Goal: Transaction & Acquisition: Register for event/course

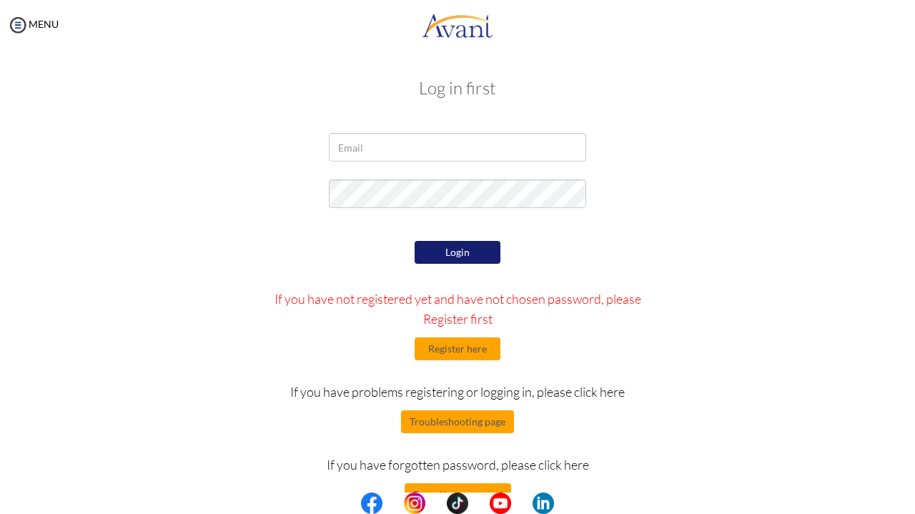
click at [468, 254] on button "Login" at bounding box center [458, 252] width 86 height 23
click at [458, 348] on button "Register here" at bounding box center [458, 348] width 86 height 23
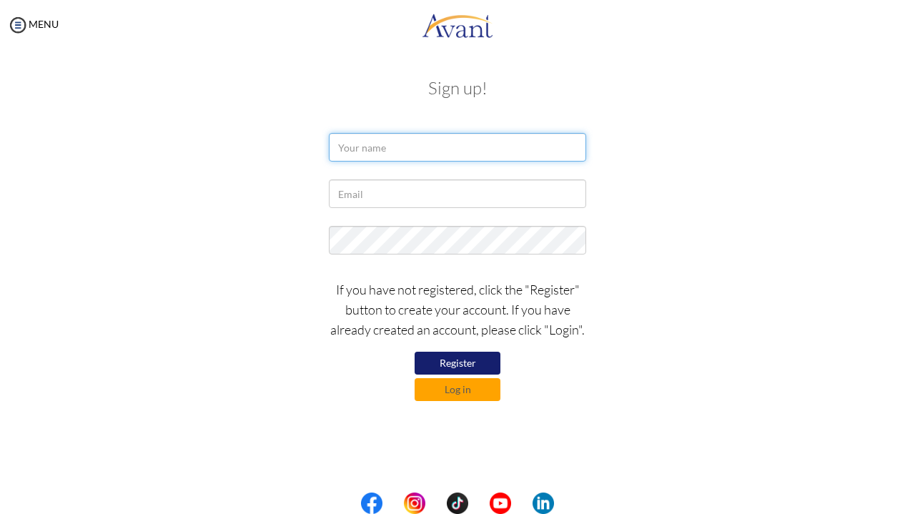
click at [395, 159] on input "text" at bounding box center [457, 147] width 257 height 29
type input "amon"
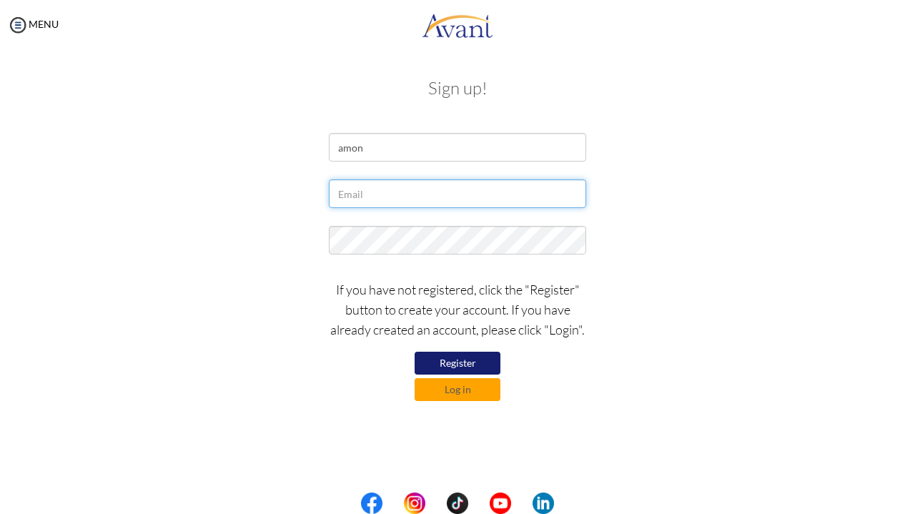
click at [380, 201] on input "text" at bounding box center [457, 193] width 257 height 29
type input "[EMAIL_ADDRESS][DOMAIN_NAME]"
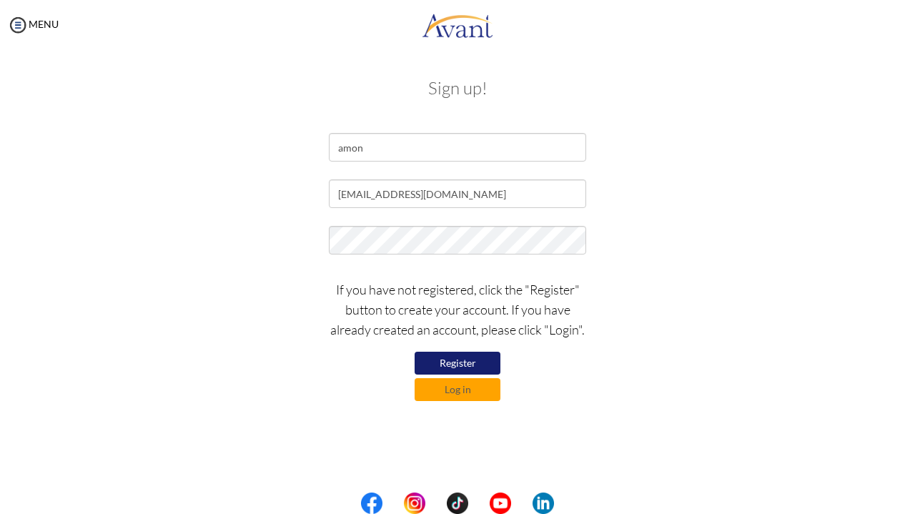
click at [473, 365] on button "Register" at bounding box center [458, 363] width 86 height 23
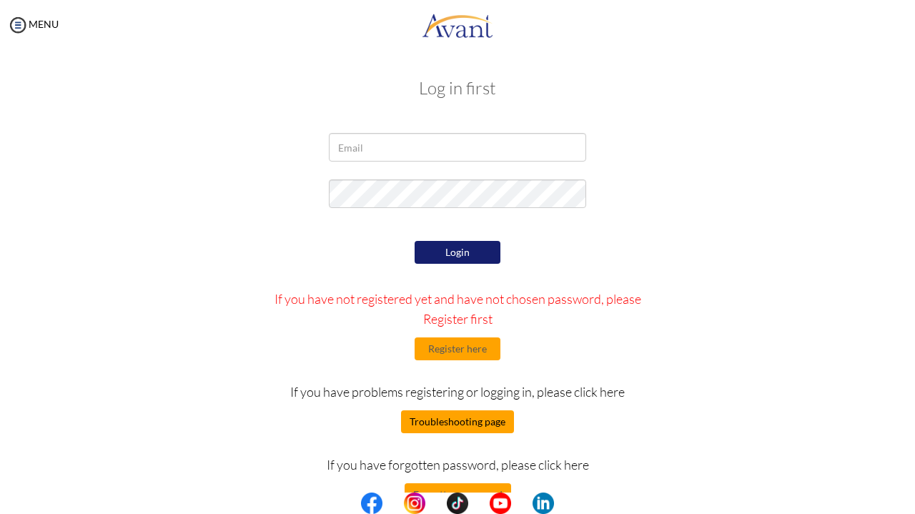
click at [490, 424] on button "Troubleshooting page" at bounding box center [457, 421] width 113 height 23
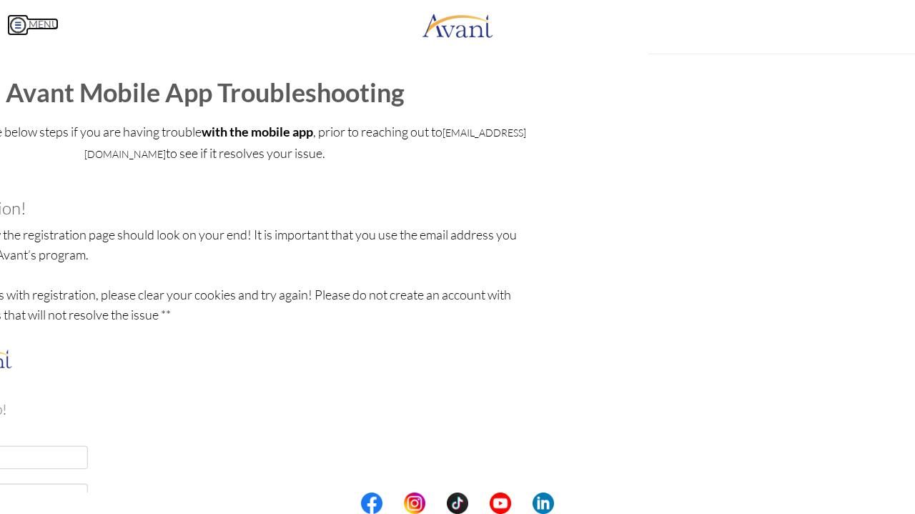
click at [14, 20] on img at bounding box center [17, 24] width 21 height 21
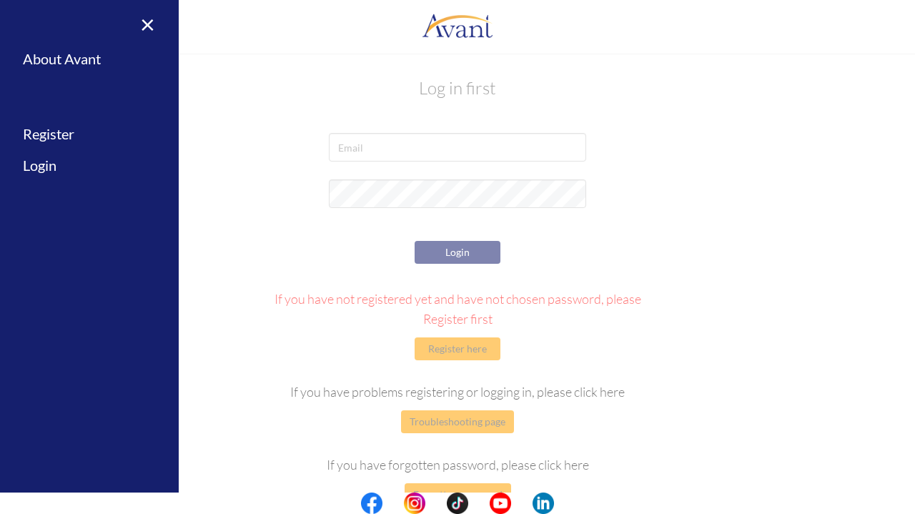
click at [19, 20] on div "× Home Avant Video Library My Process My Resources About Avant Refer a Friend R…" at bounding box center [89, 257] width 179 height 514
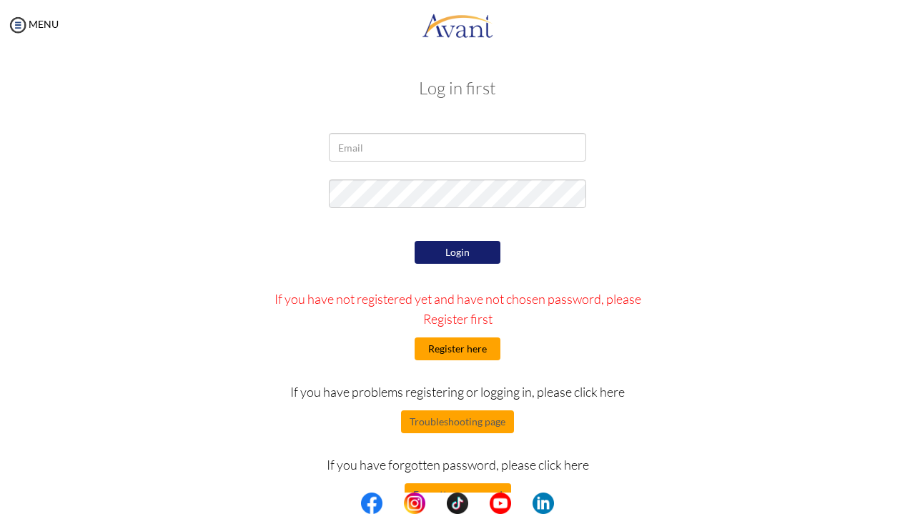
click at [458, 354] on button "Register here" at bounding box center [458, 348] width 86 height 23
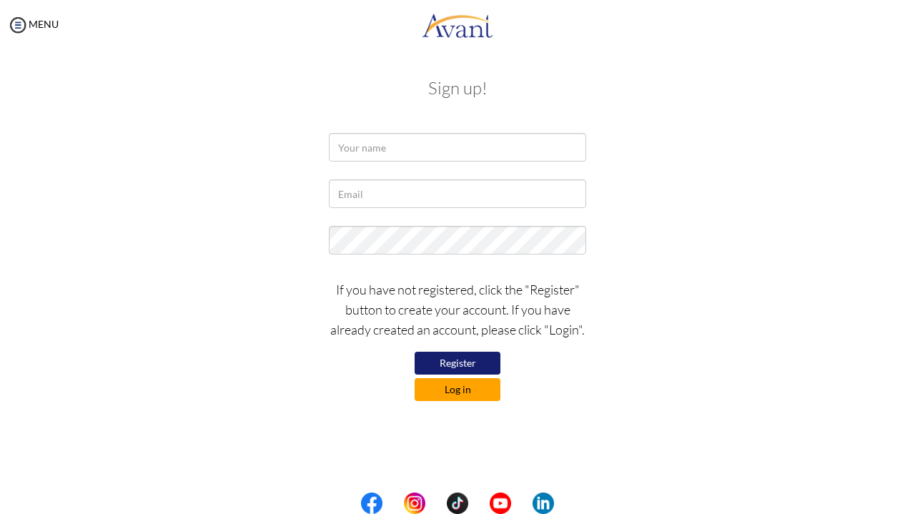
click at [458, 388] on button "Log in" at bounding box center [458, 389] width 86 height 23
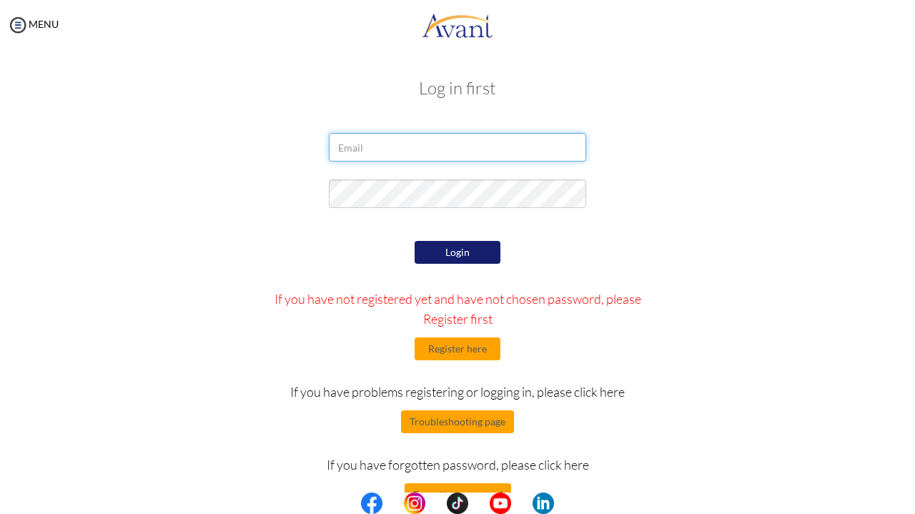
click at [437, 144] on input "email" at bounding box center [457, 147] width 257 height 29
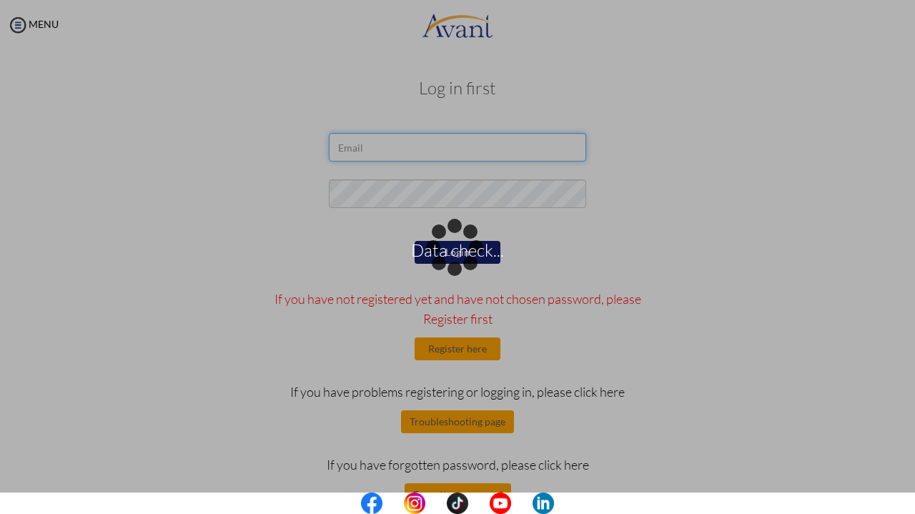
type input "[EMAIL_ADDRESS][DOMAIN_NAME]"
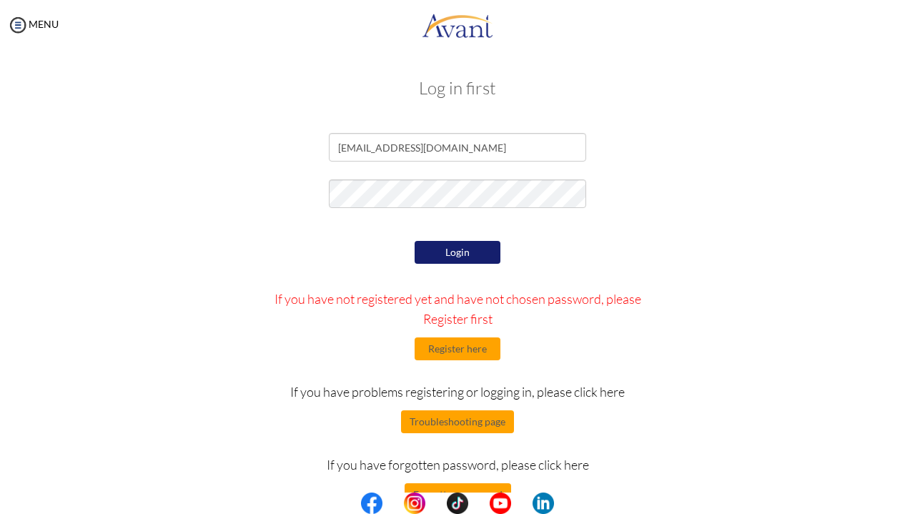
click at [453, 252] on button "Login" at bounding box center [458, 252] width 86 height 23
click at [726, 217] on form "[EMAIL_ADDRESS][DOMAIN_NAME] Login If you have not registered yet and have not …" at bounding box center [457, 319] width 815 height 373
click at [480, 257] on button "Login" at bounding box center [458, 252] width 86 height 23
click at [718, 255] on div "Login If you have not registered yet and have not chosen password, please Regis…" at bounding box center [457, 371] width 837 height 269
click at [483, 255] on button "Login" at bounding box center [458, 252] width 86 height 23
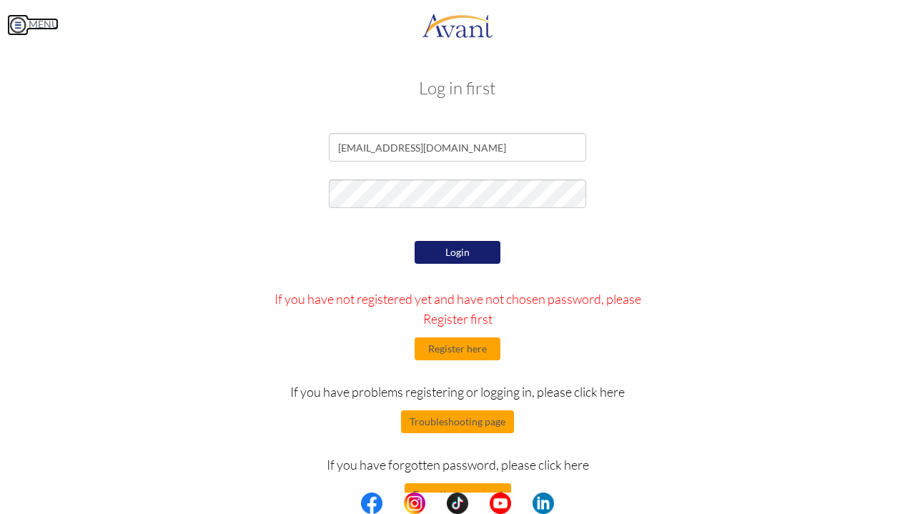
click at [17, 17] on img at bounding box center [17, 24] width 21 height 21
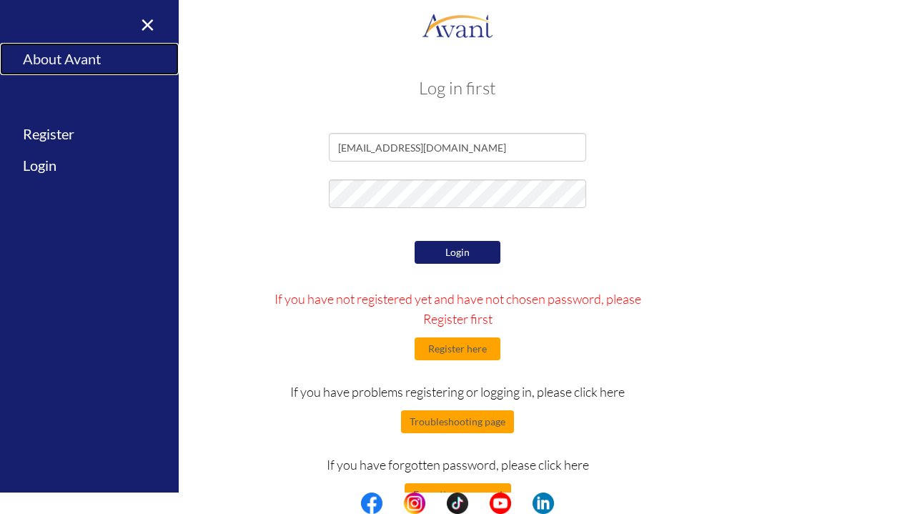
click at [46, 58] on link "About Avant" at bounding box center [89, 59] width 179 height 32
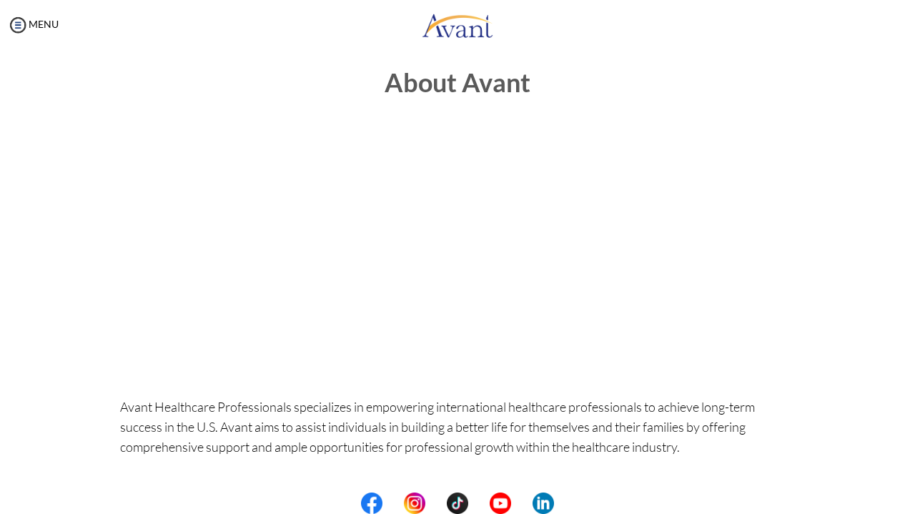
scroll to position [13, 0]
